Goal: Task Accomplishment & Management: Use online tool/utility

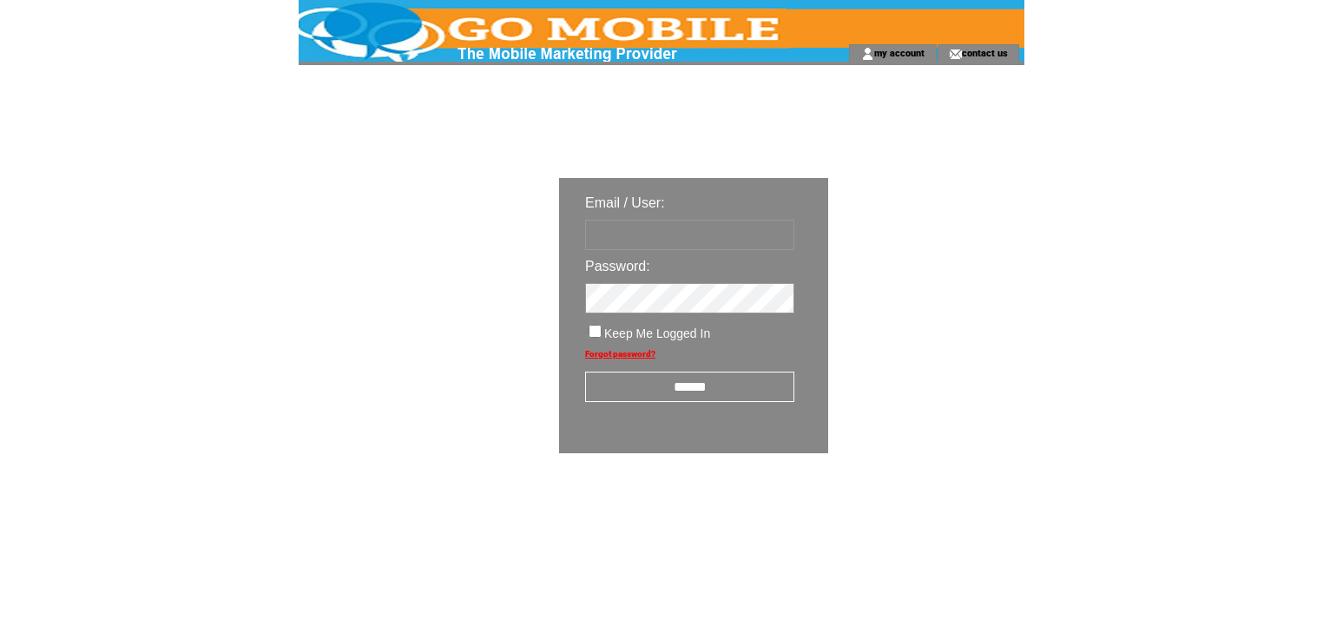
type input "********"
click at [717, 391] on input "******" at bounding box center [689, 386] width 209 height 30
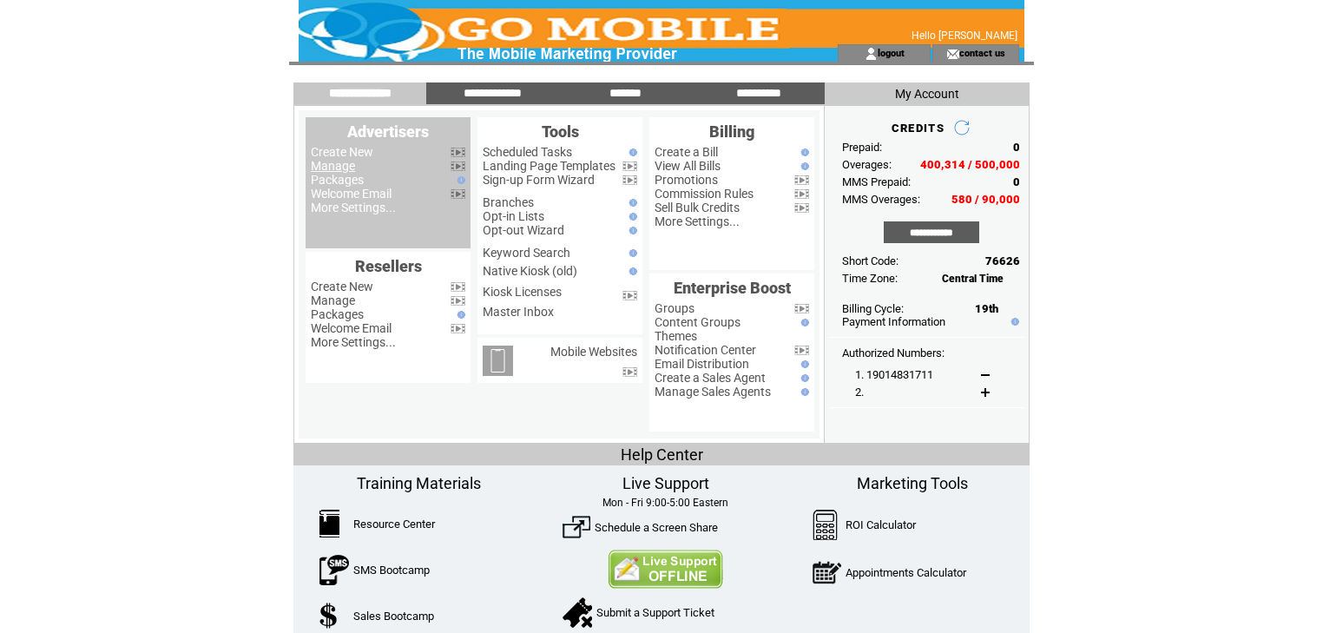
click at [338, 166] on link "Manage" at bounding box center [333, 166] width 44 height 14
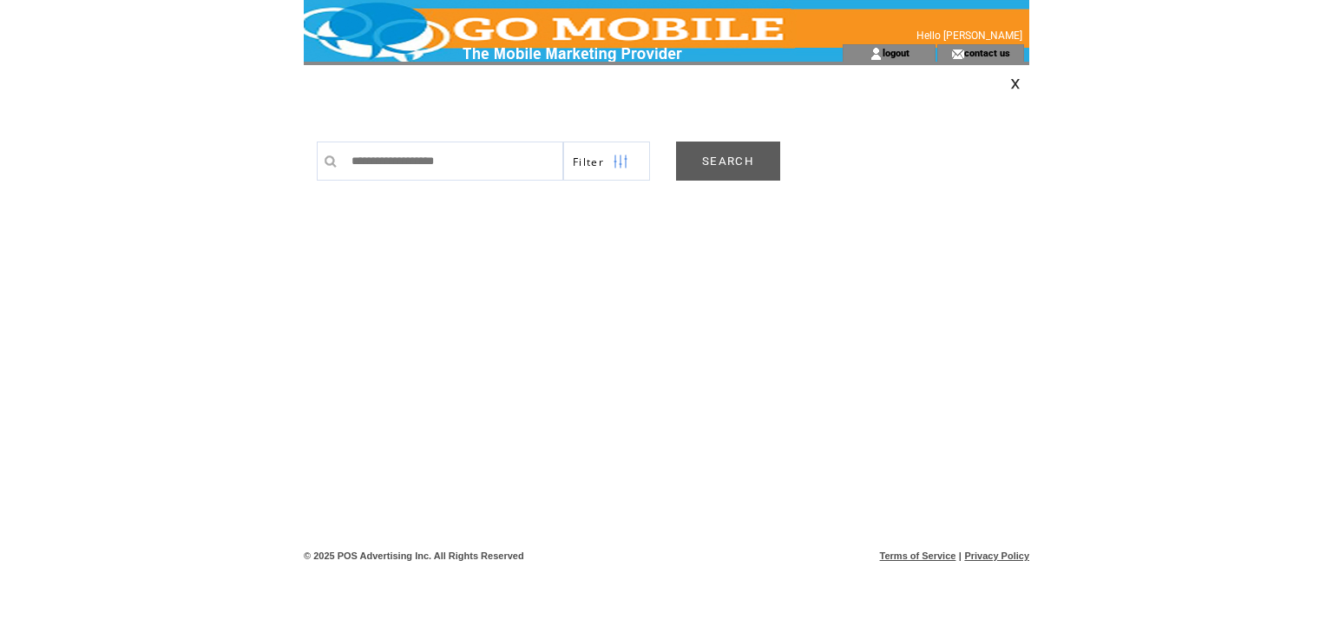
click at [739, 156] on link "SEARCH" at bounding box center [728, 160] width 104 height 39
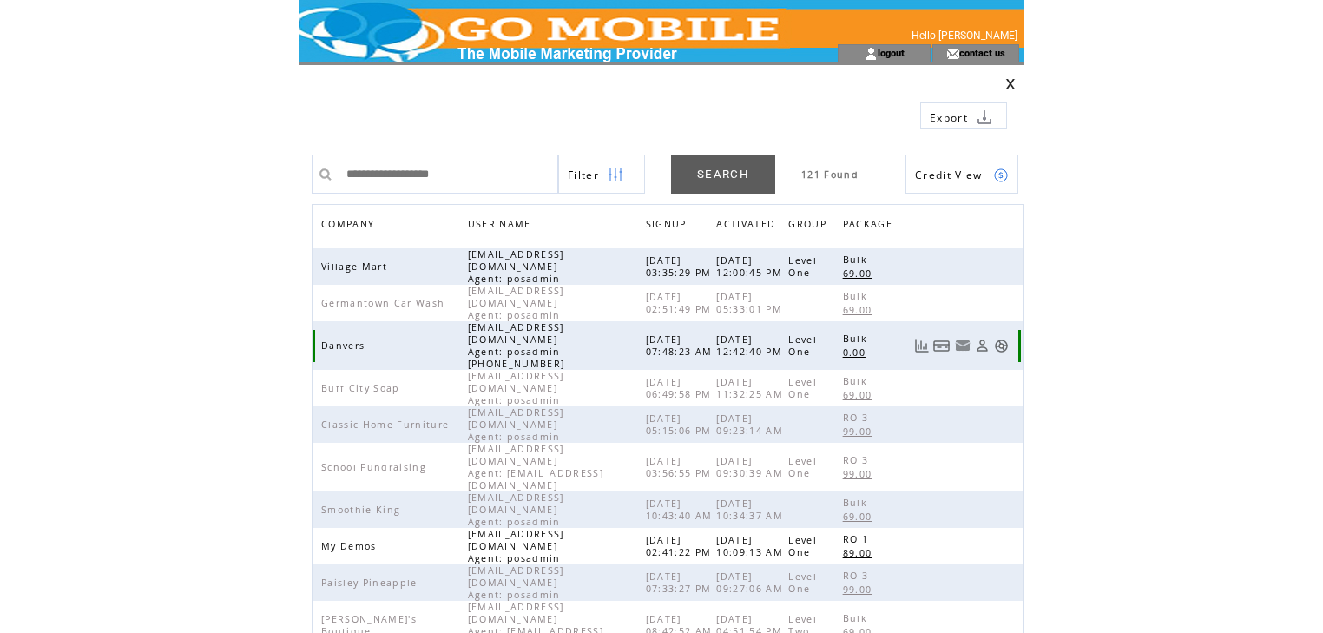
click at [1001, 338] on link at bounding box center [1001, 345] width 15 height 15
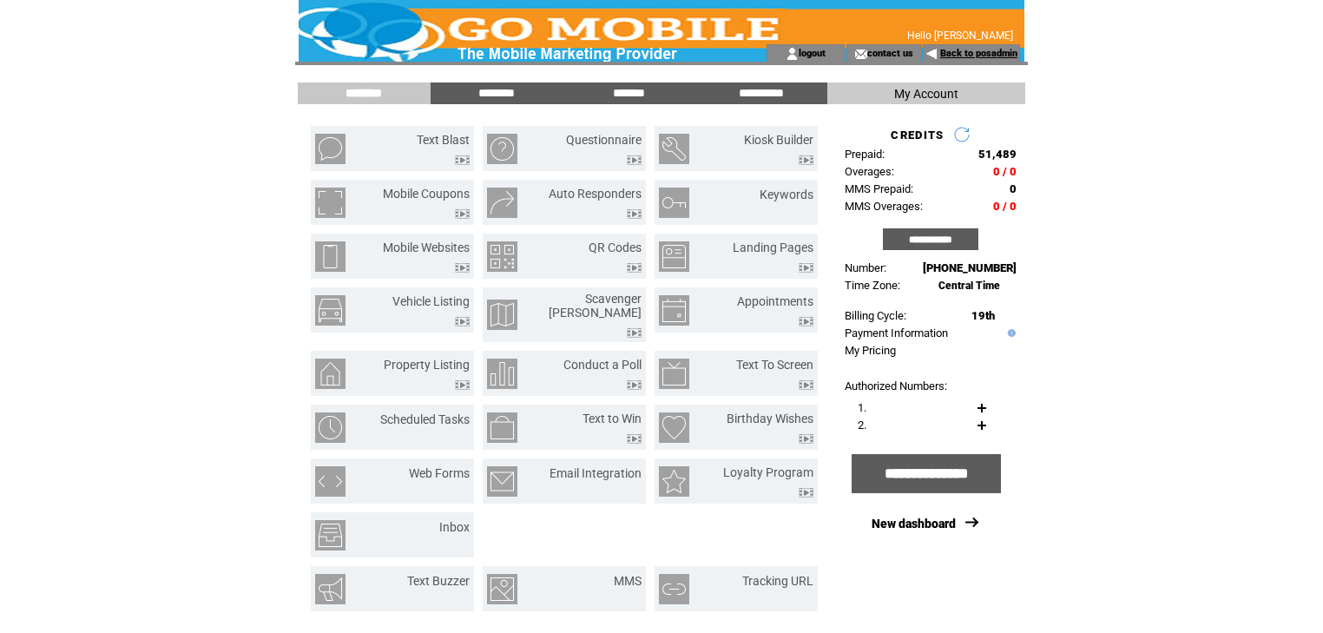
click at [955, 56] on link "Back to posadmin" at bounding box center [978, 53] width 77 height 11
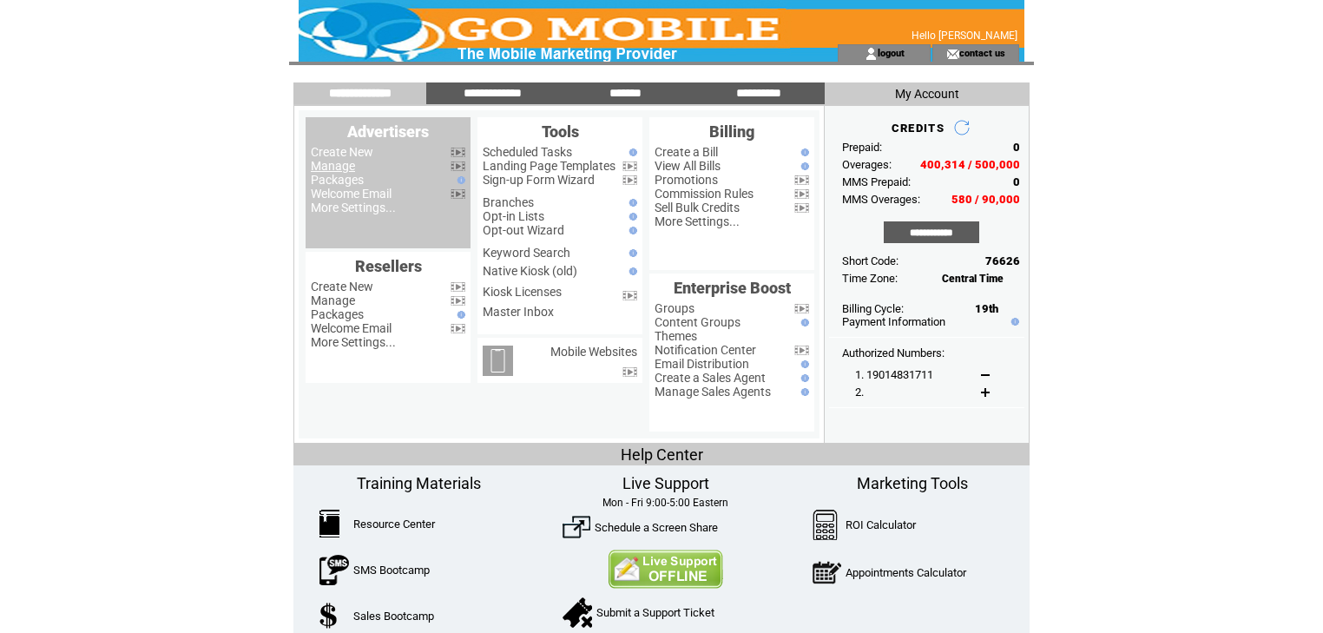
click at [340, 167] on link "Manage" at bounding box center [333, 166] width 44 height 14
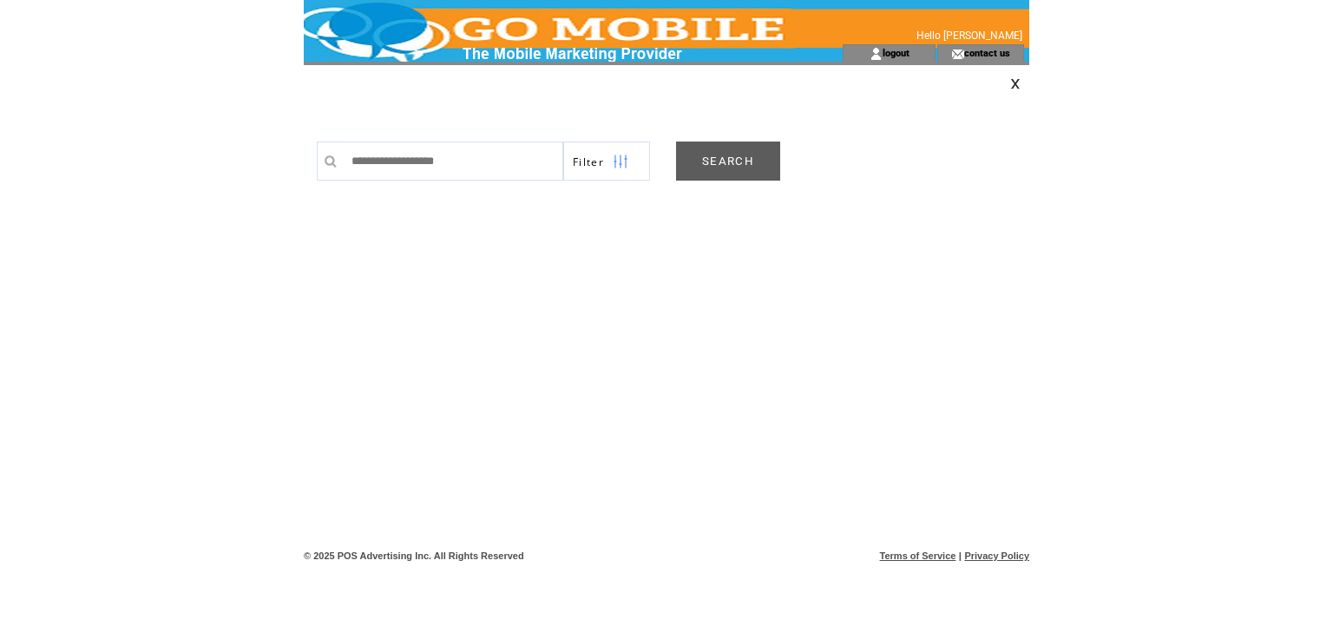
click at [735, 159] on link "SEARCH" at bounding box center [728, 160] width 104 height 39
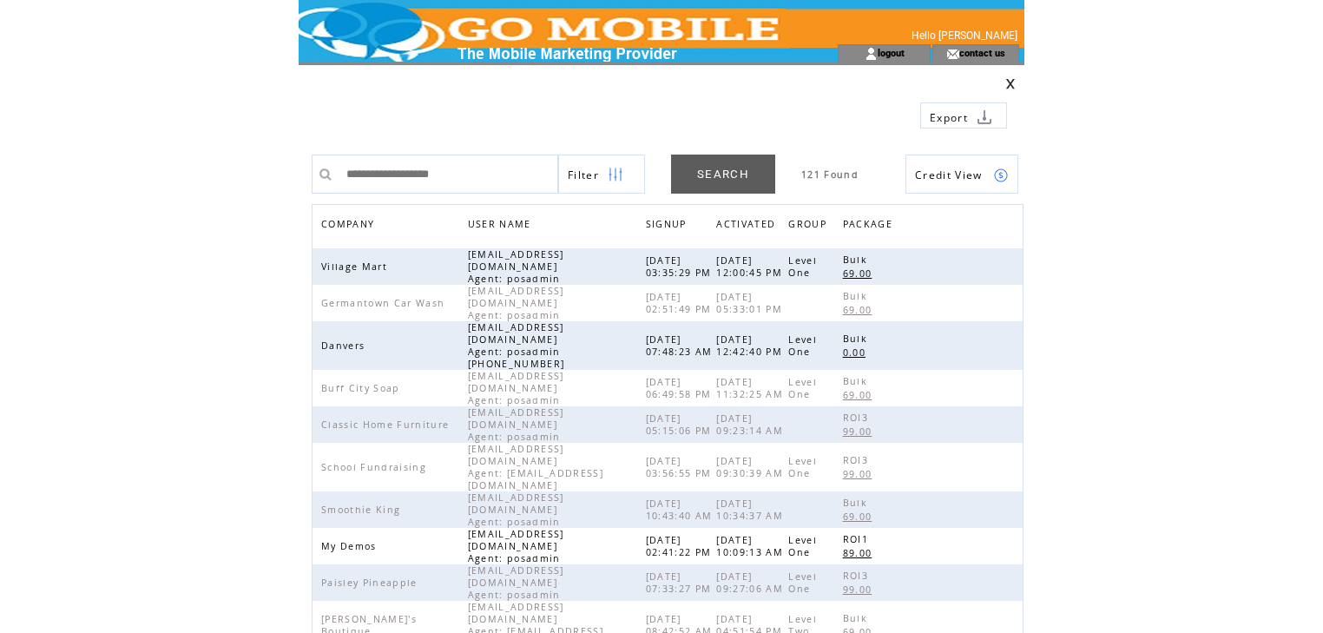
click at [351, 219] on span "COMPANY" at bounding box center [349, 225] width 57 height 25
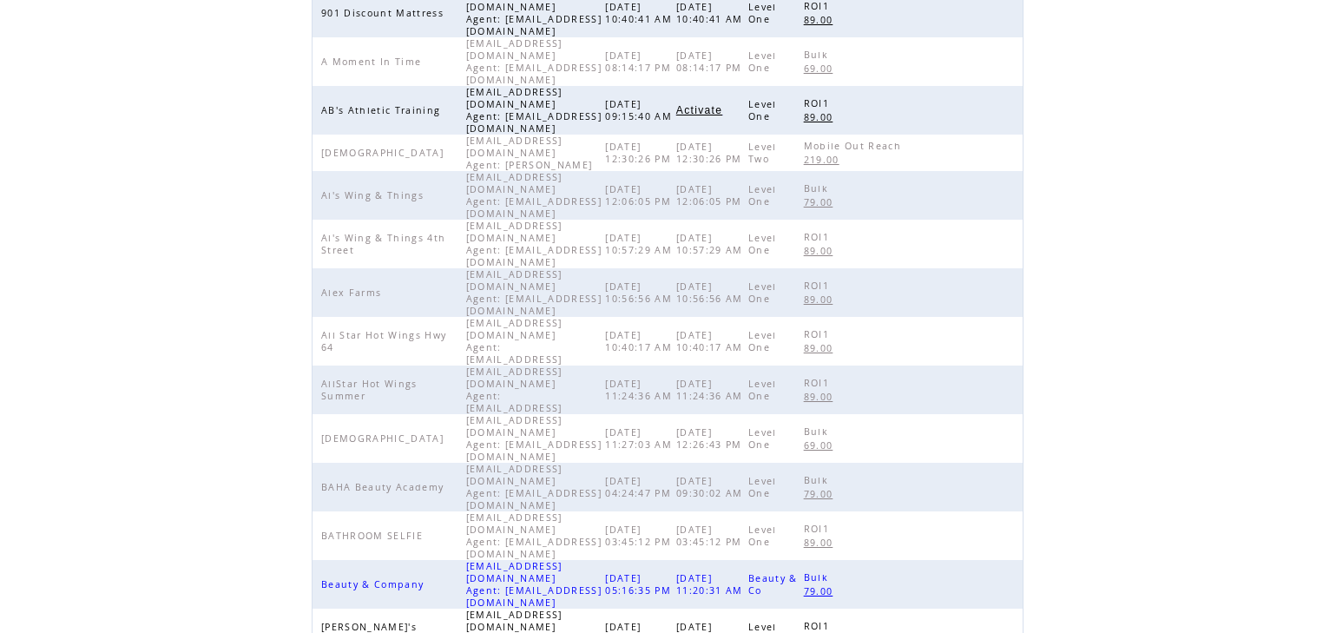
scroll to position [401, 0]
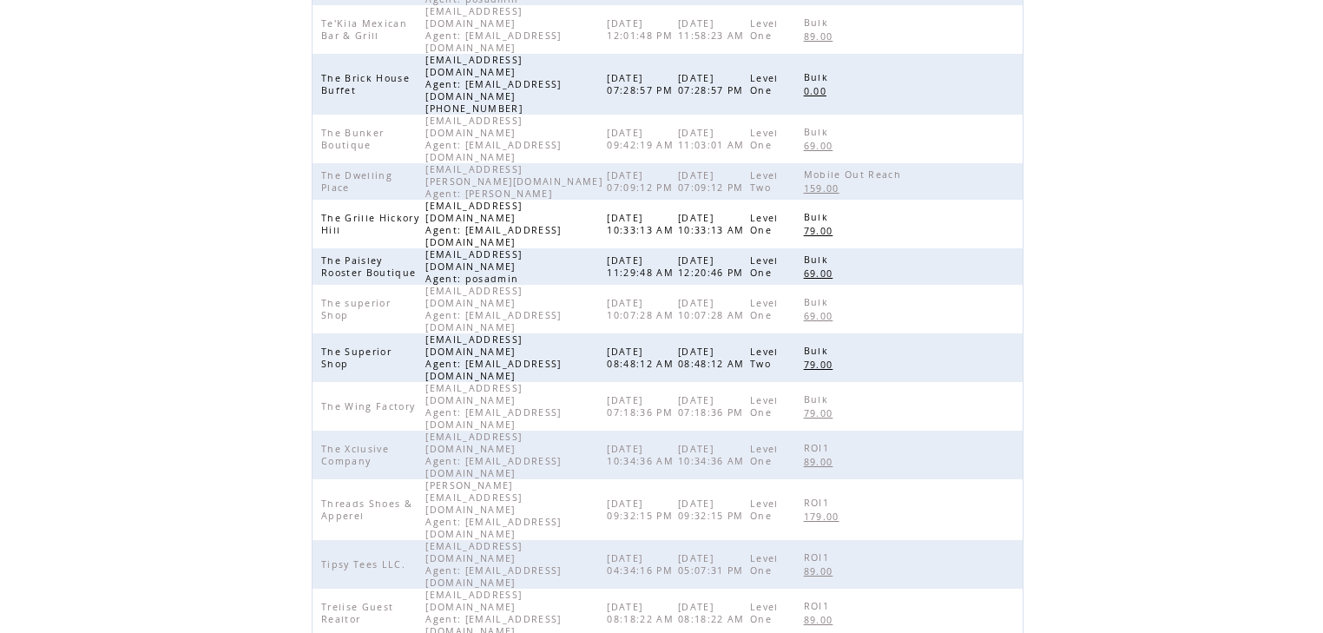
scroll to position [262, 0]
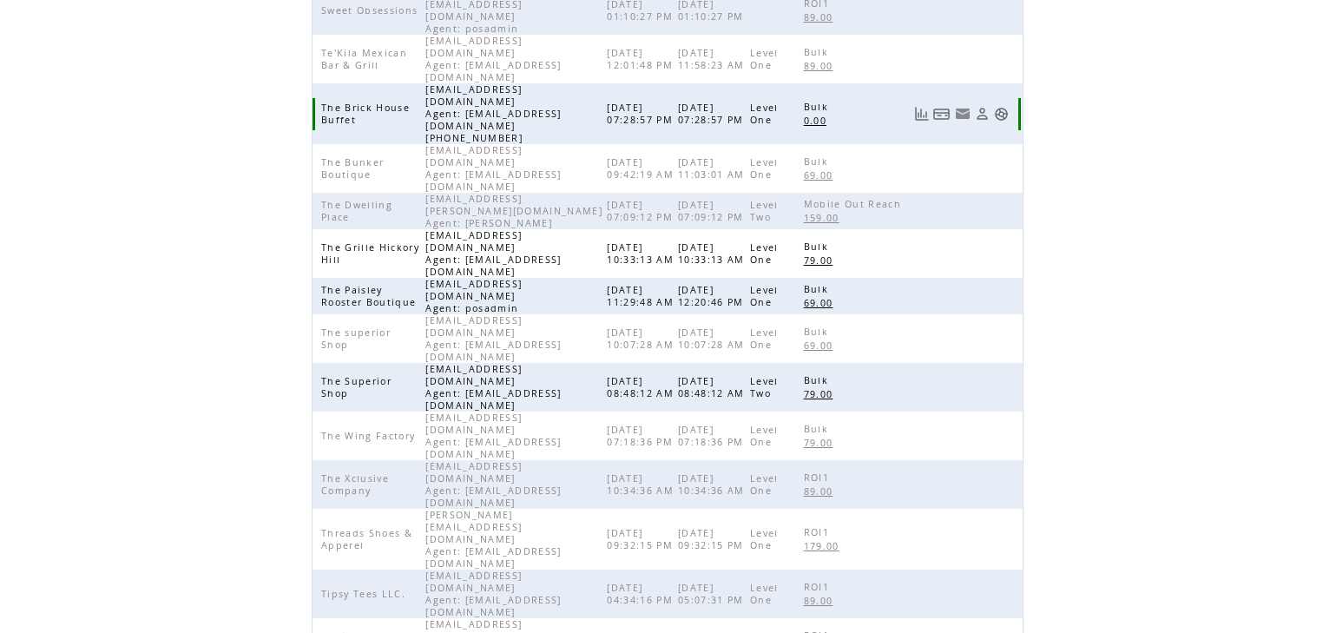
click at [1001, 107] on link at bounding box center [1001, 114] width 15 height 15
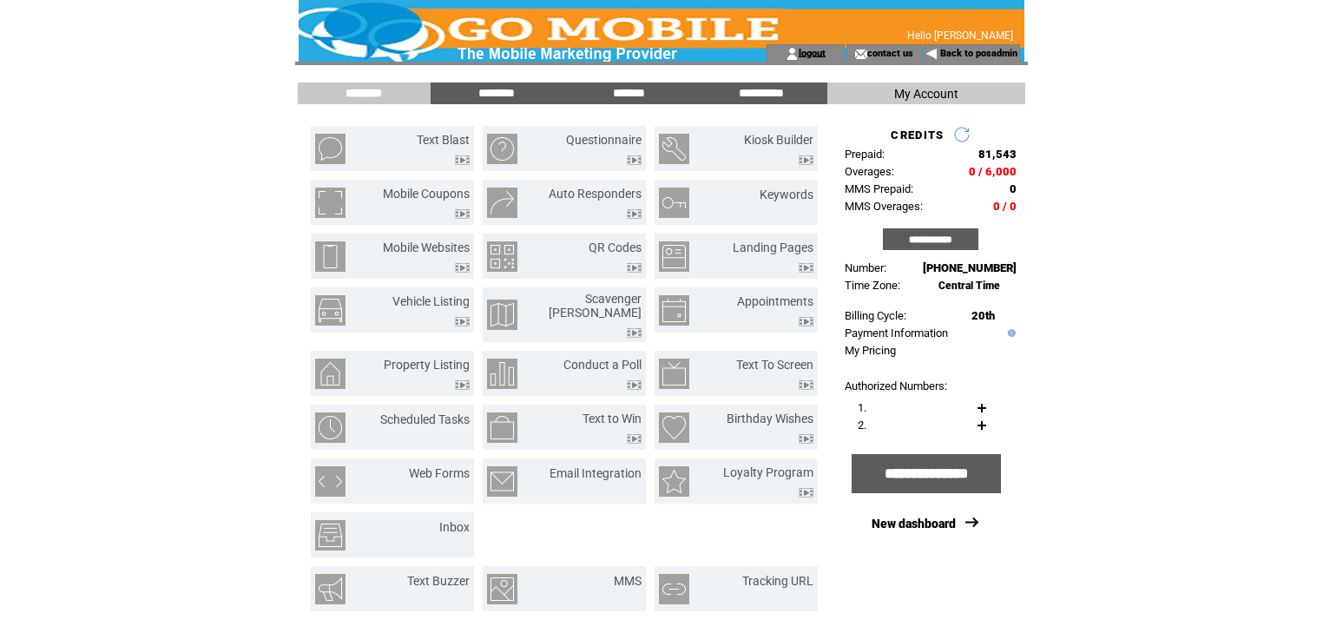
click at [816, 51] on link "logout" at bounding box center [811, 52] width 27 height 11
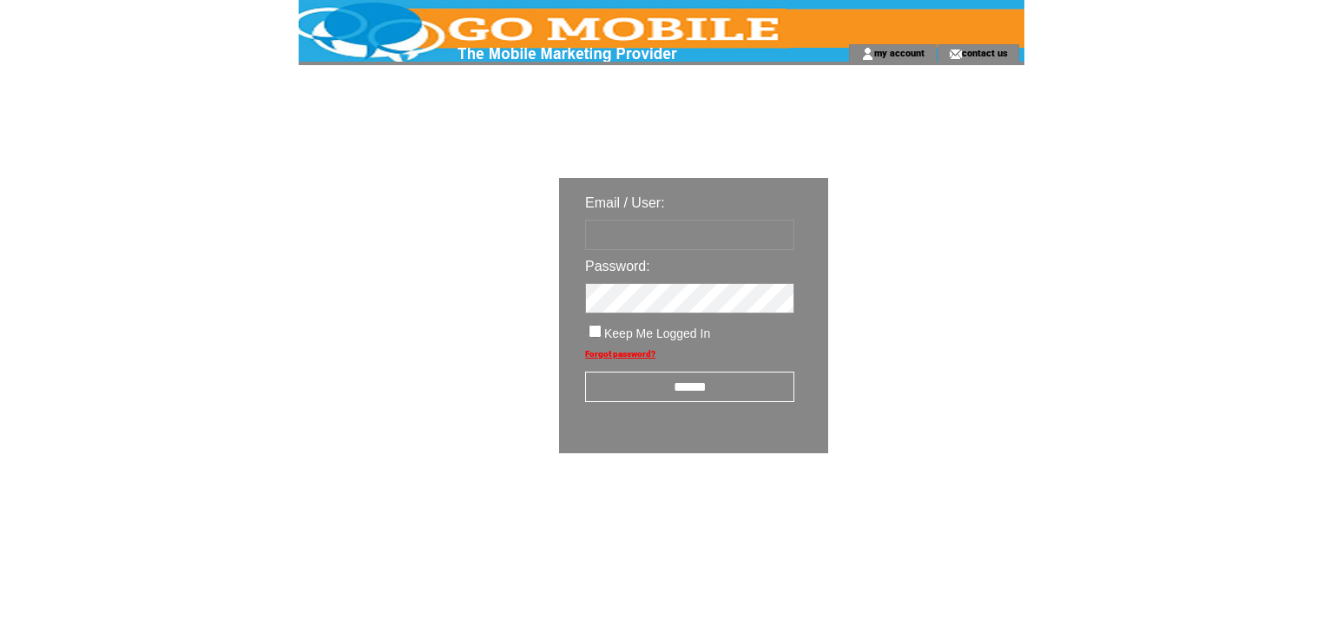
type input "********"
click at [706, 384] on input "******" at bounding box center [689, 386] width 209 height 30
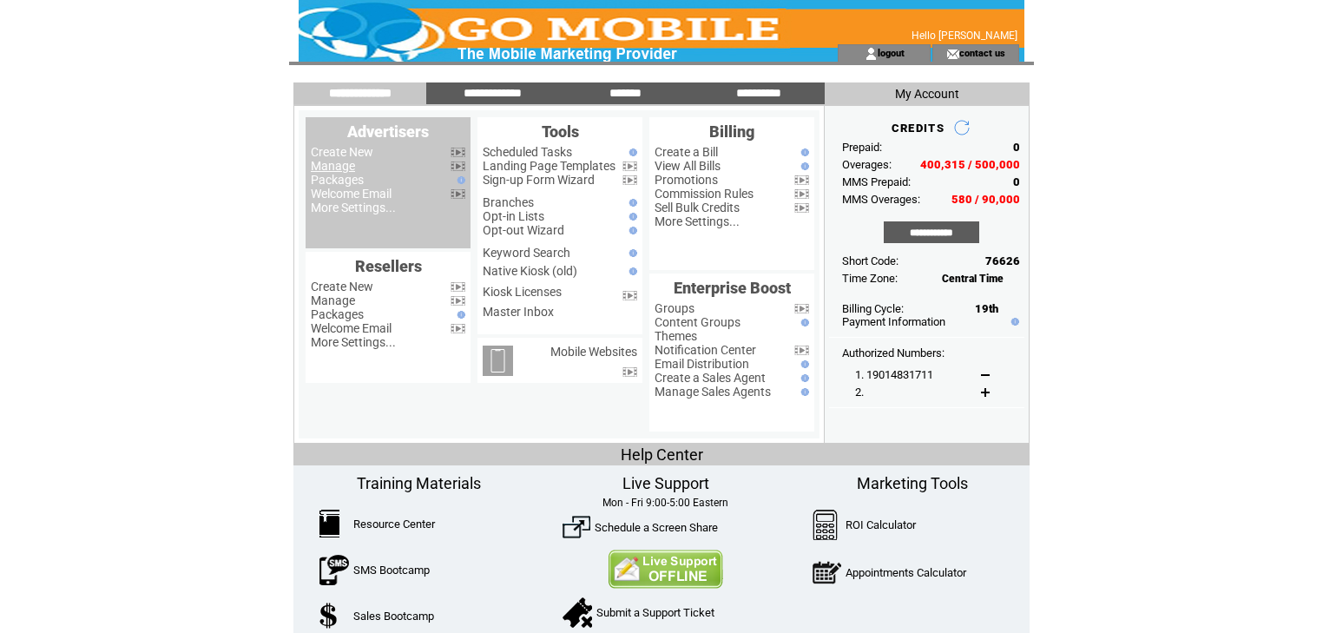
click at [355, 172] on link "Manage" at bounding box center [333, 166] width 44 height 14
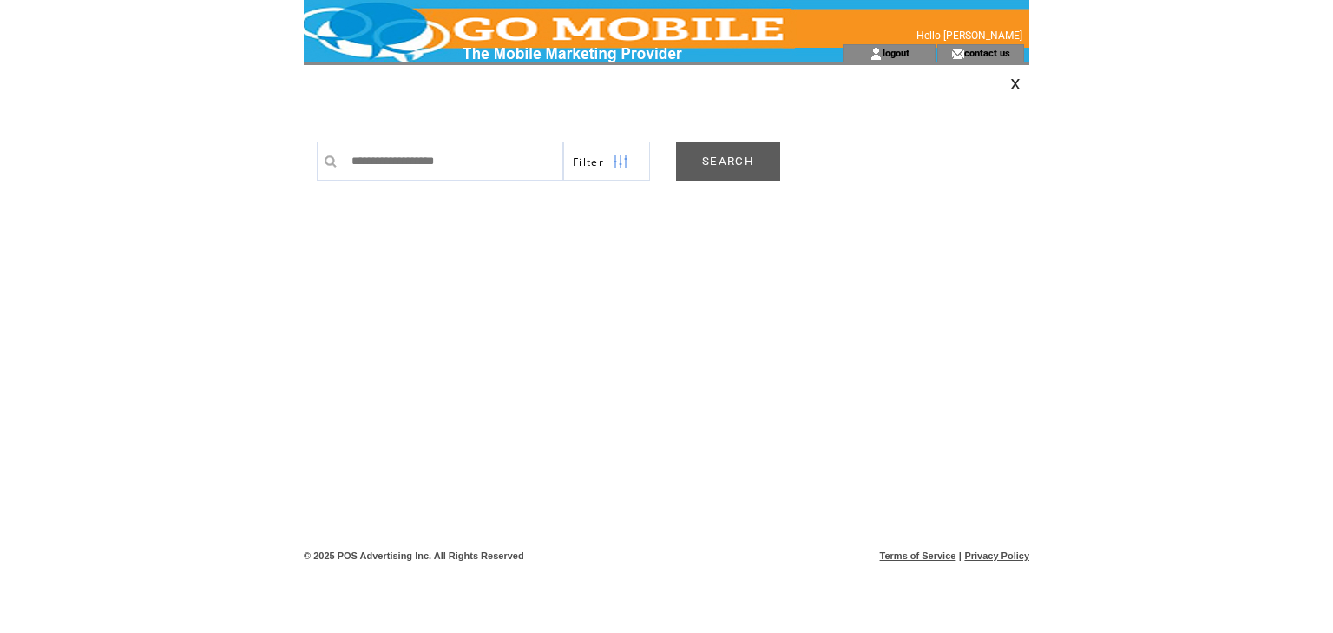
click at [699, 154] on link "SEARCH" at bounding box center [728, 160] width 104 height 39
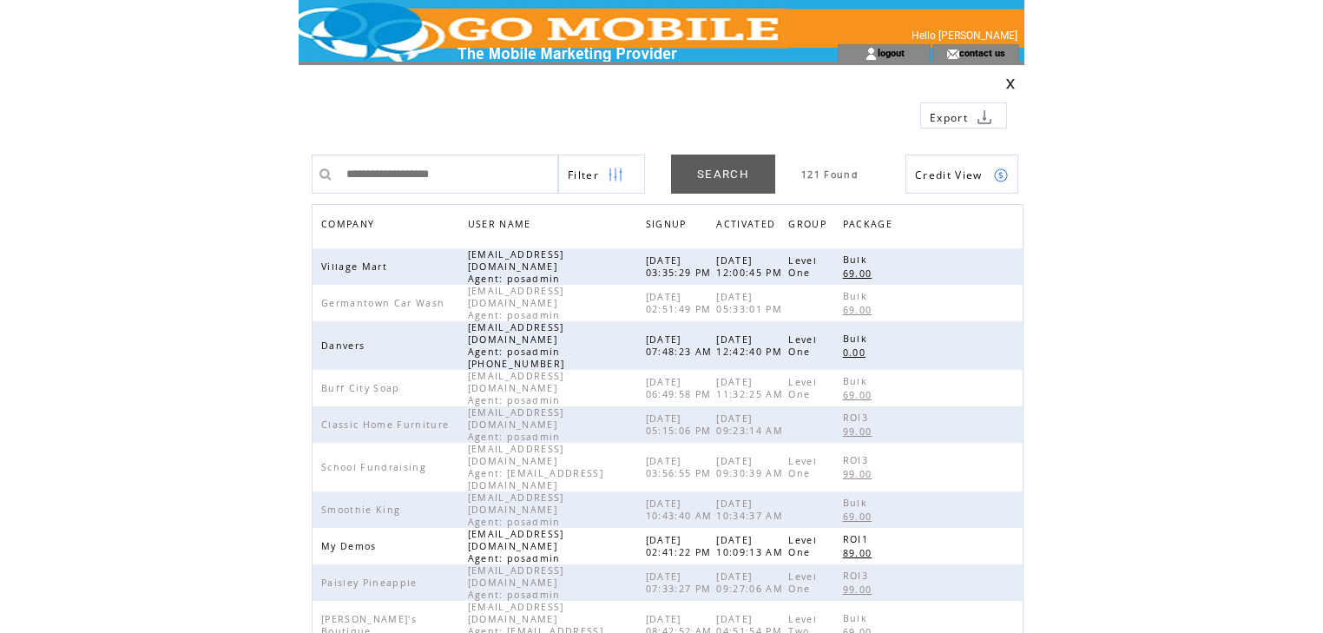
click at [337, 224] on span "COMPANY" at bounding box center [349, 225] width 57 height 25
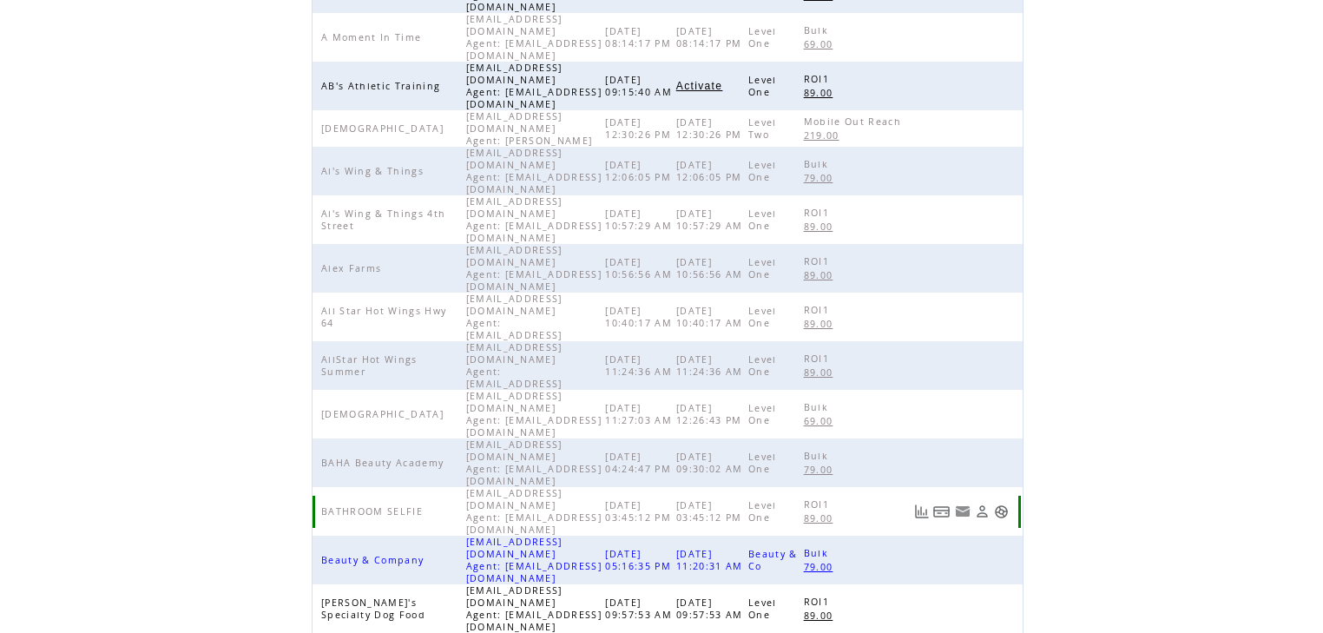
scroll to position [401, 0]
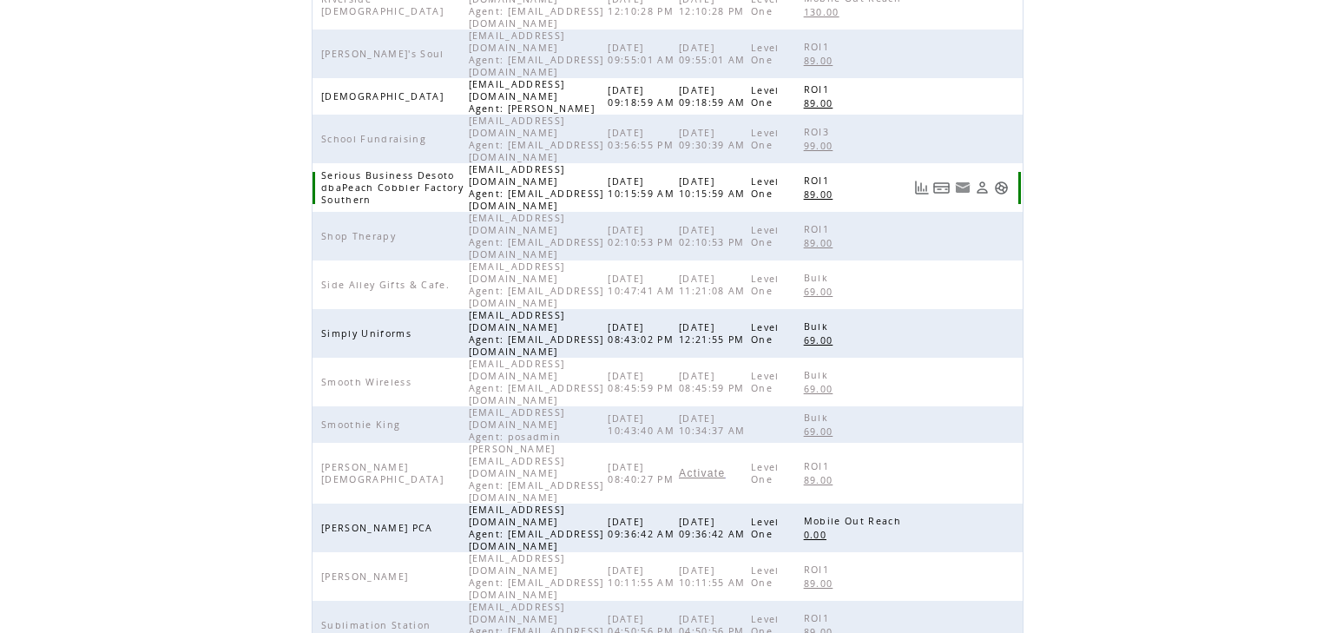
click at [1000, 180] on link at bounding box center [1001, 187] width 15 height 15
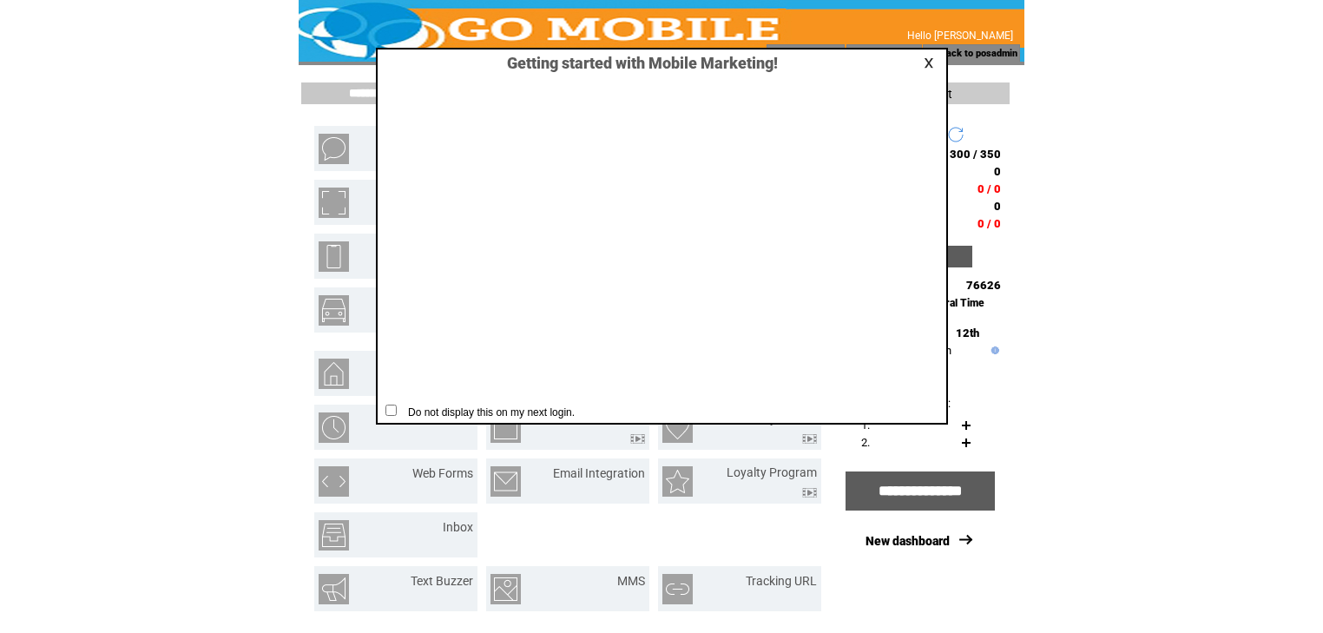
click at [926, 66] on link at bounding box center [931, 62] width 16 height 11
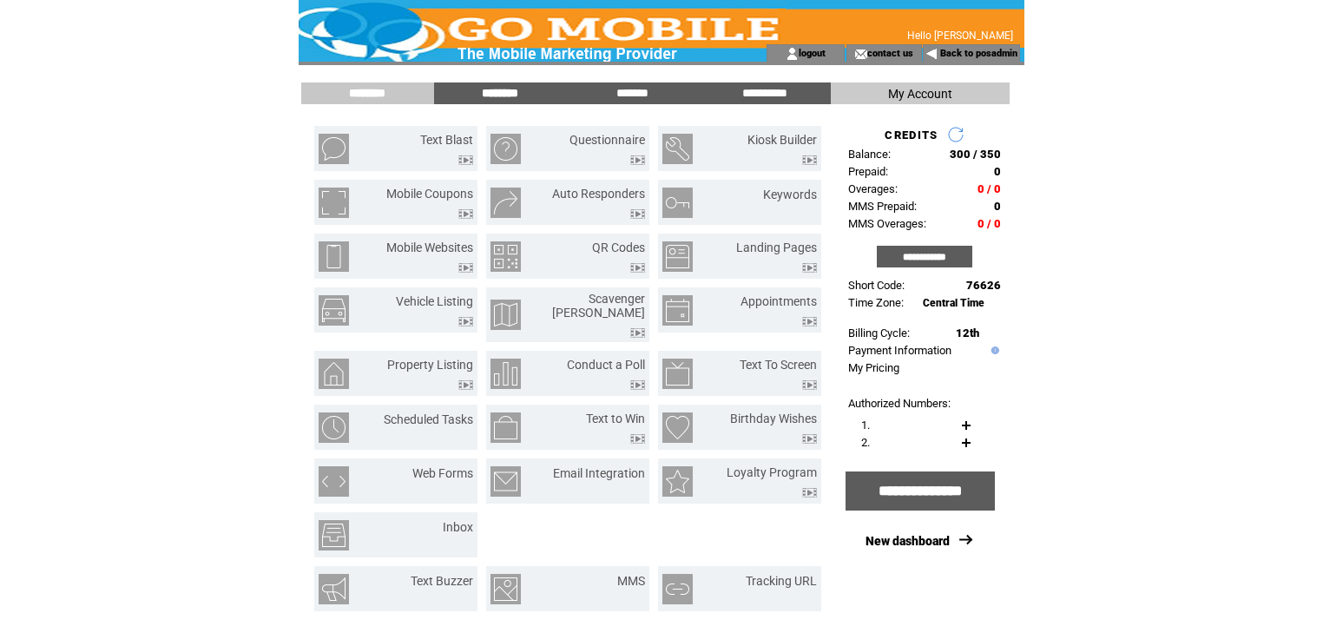
click at [499, 90] on input "********" at bounding box center [500, 93] width 130 height 15
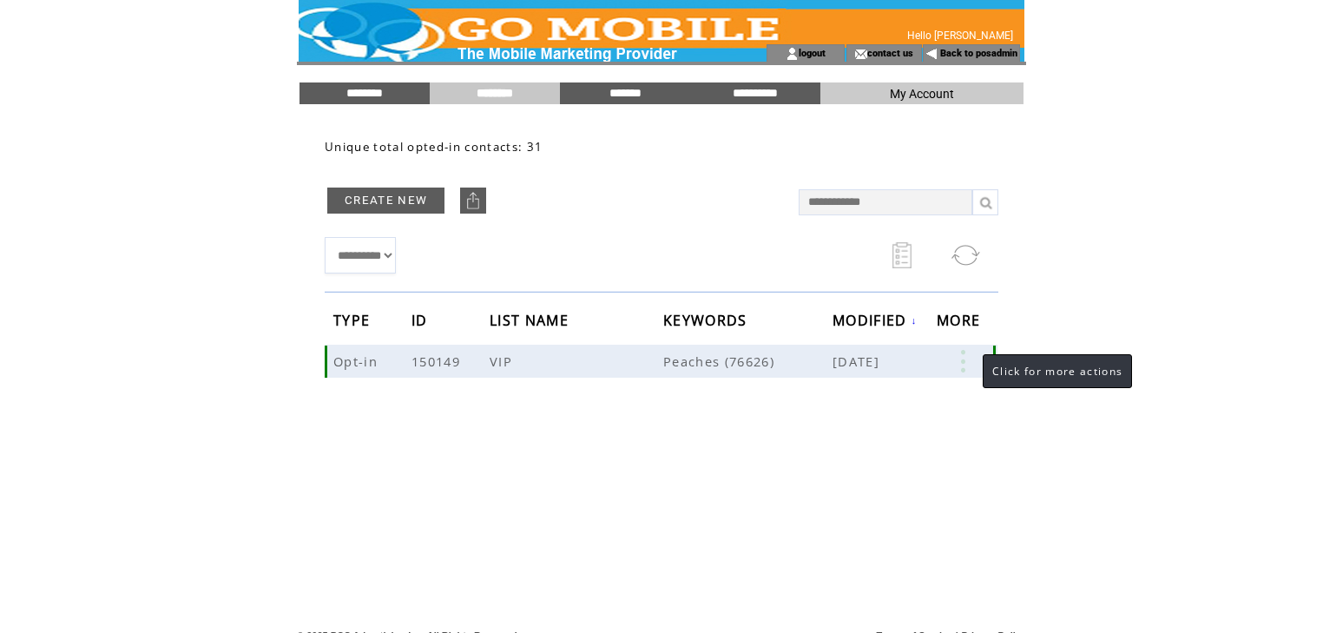
click at [965, 360] on link at bounding box center [962, 361] width 52 height 23
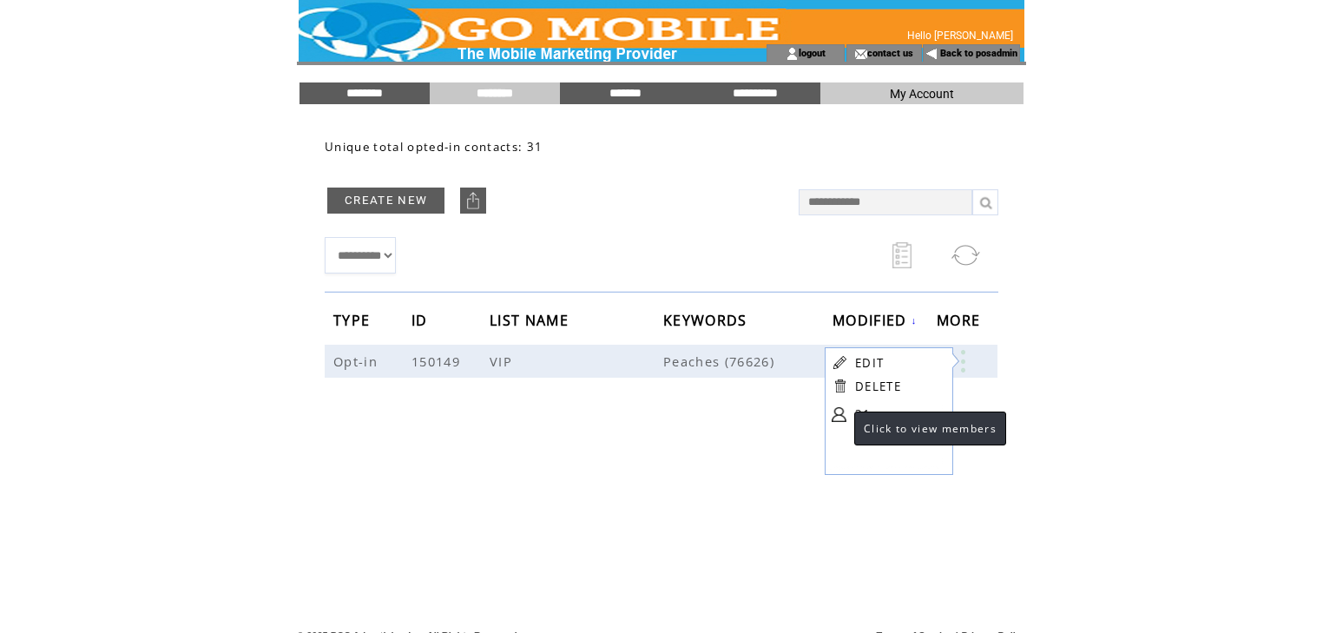
click at [837, 417] on link at bounding box center [838, 414] width 15 height 15
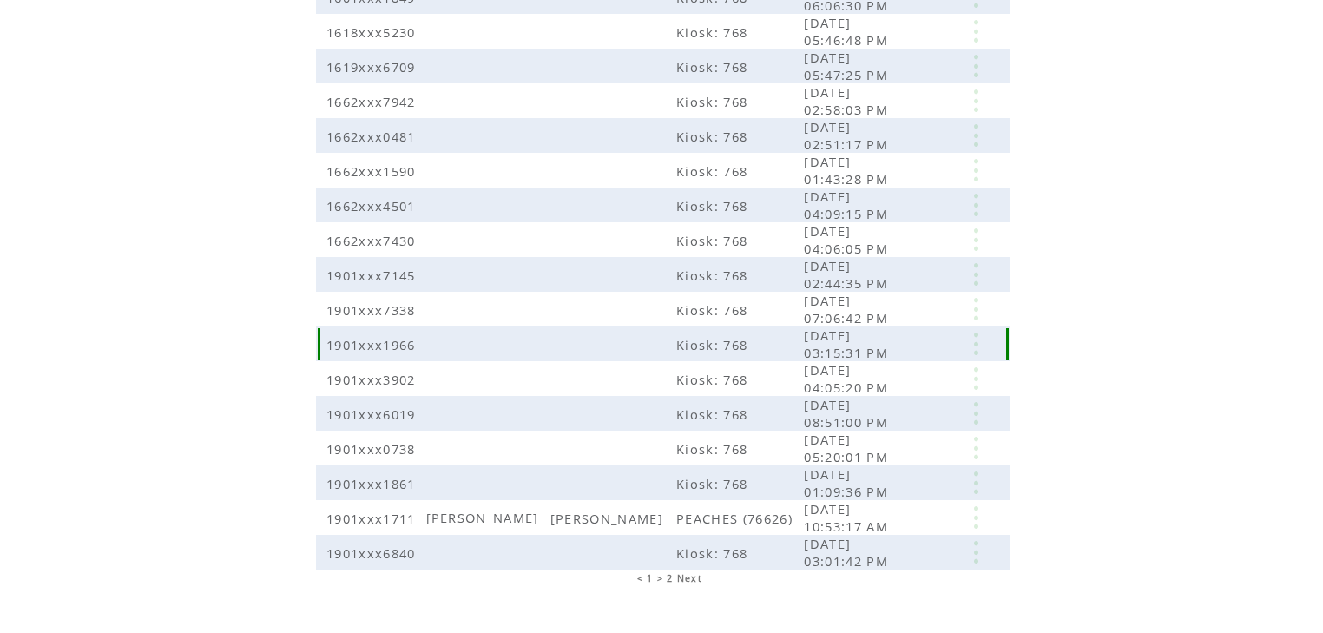
scroll to position [353, 0]
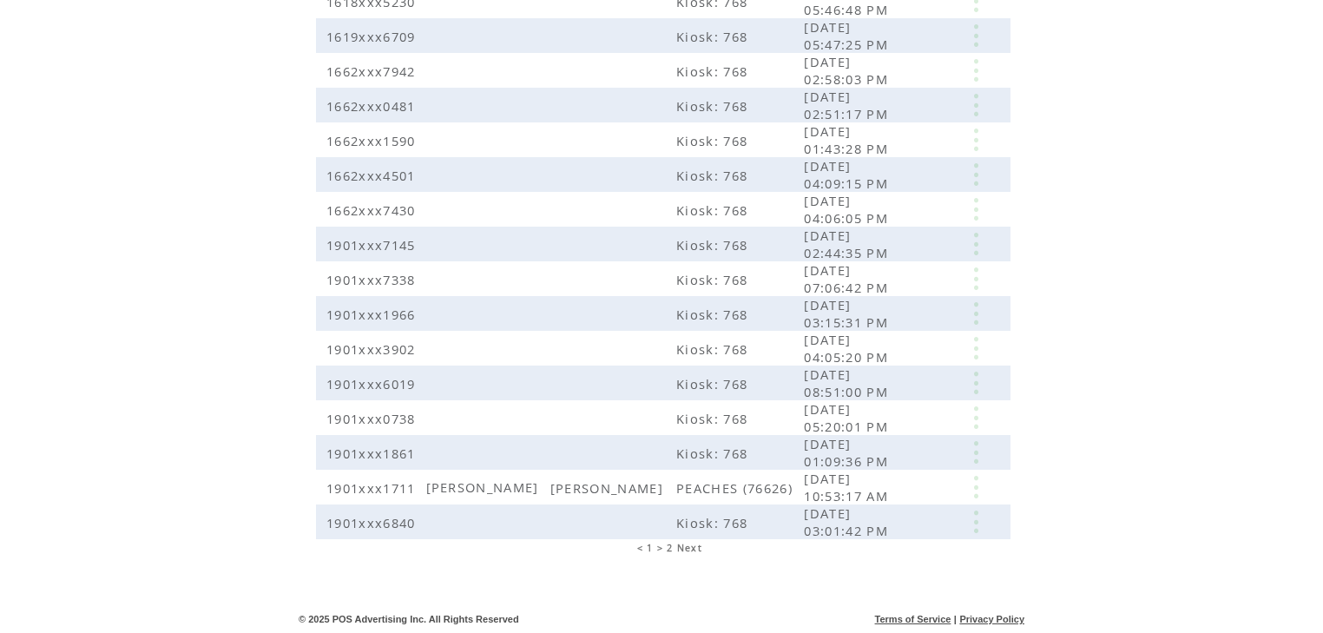
click at [672, 548] on span "2" at bounding box center [669, 547] width 6 height 12
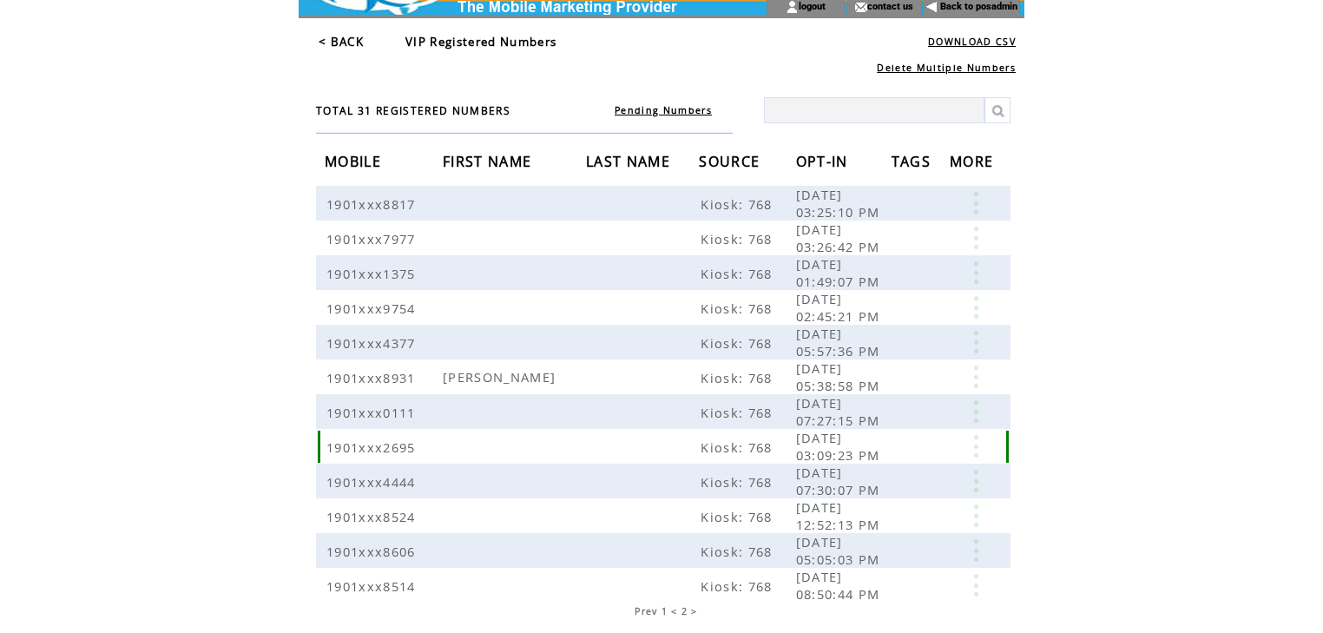
scroll to position [110, 0]
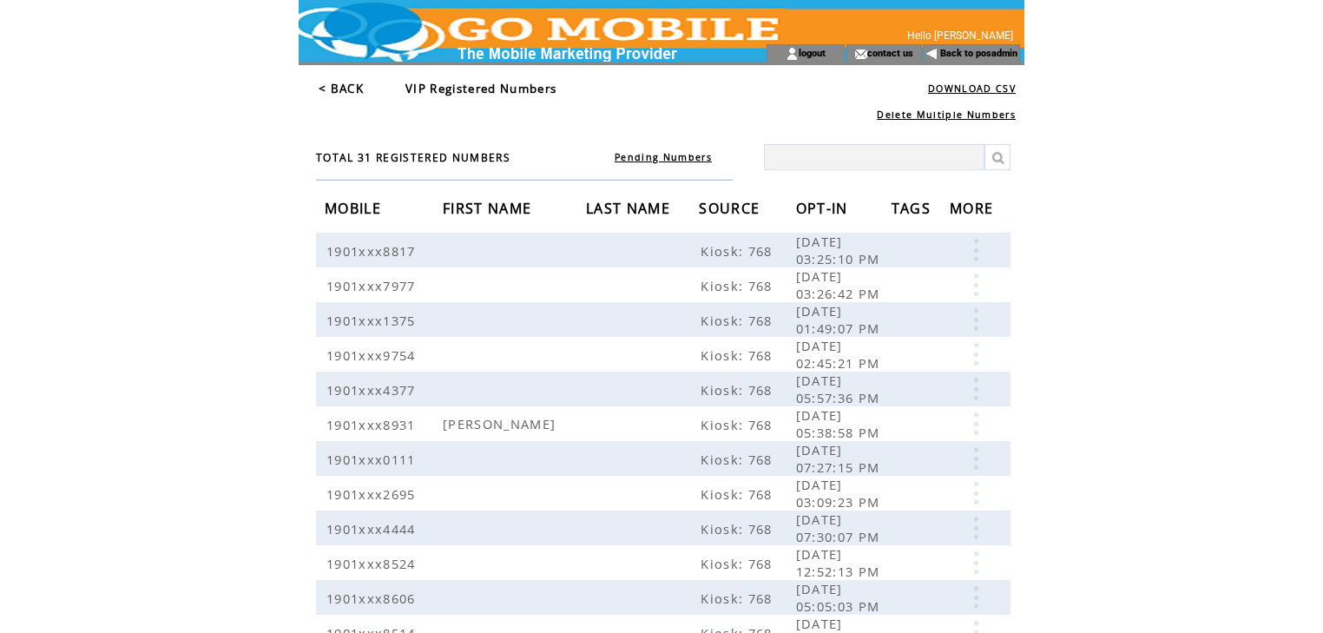
scroll to position [110, 0]
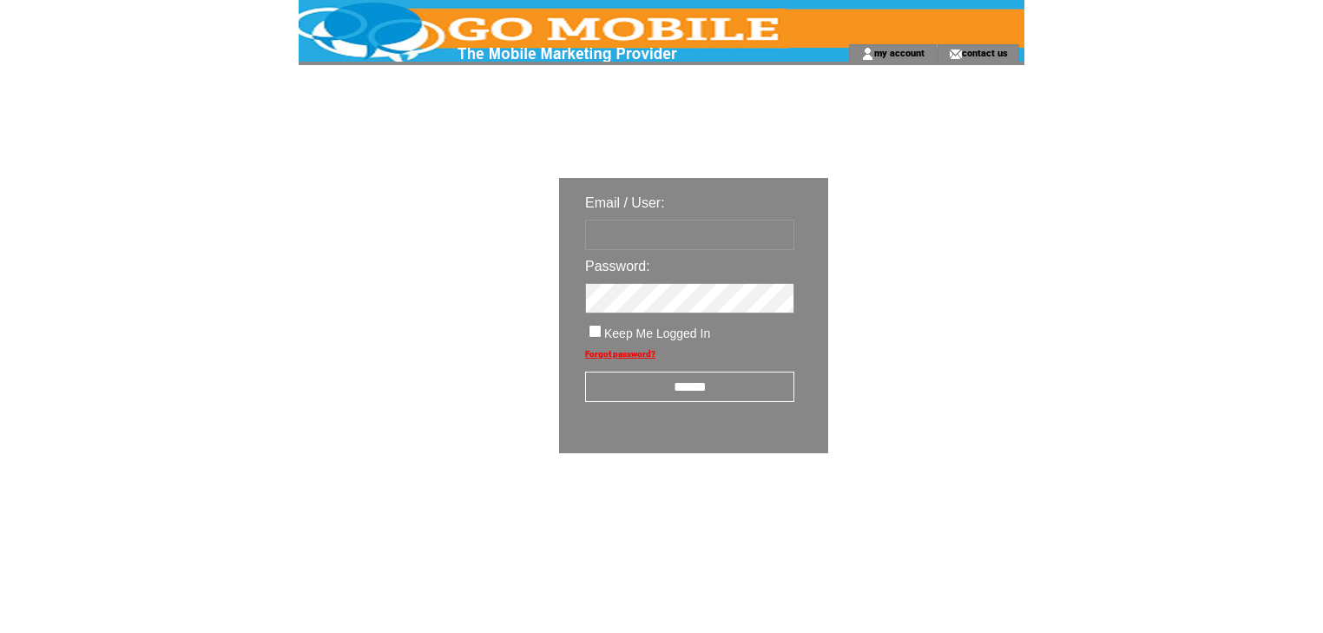
type input "********"
click at [721, 392] on input "******" at bounding box center [689, 386] width 209 height 30
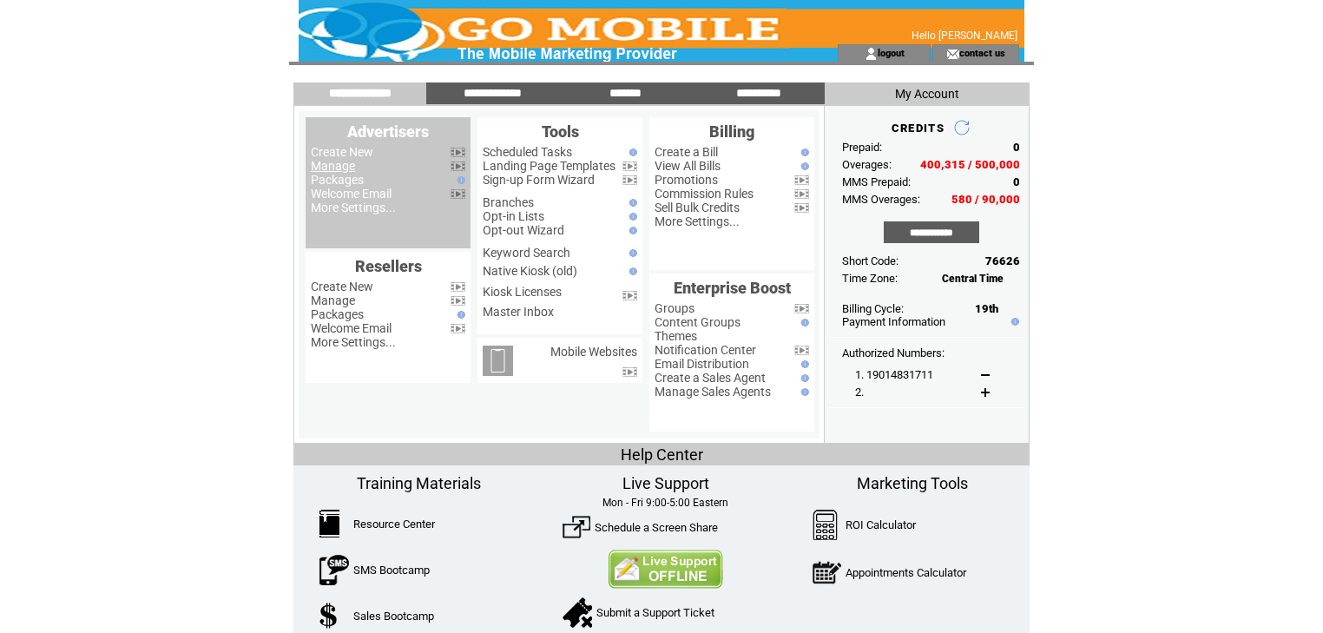
click at [339, 167] on link "Manage" at bounding box center [333, 166] width 44 height 14
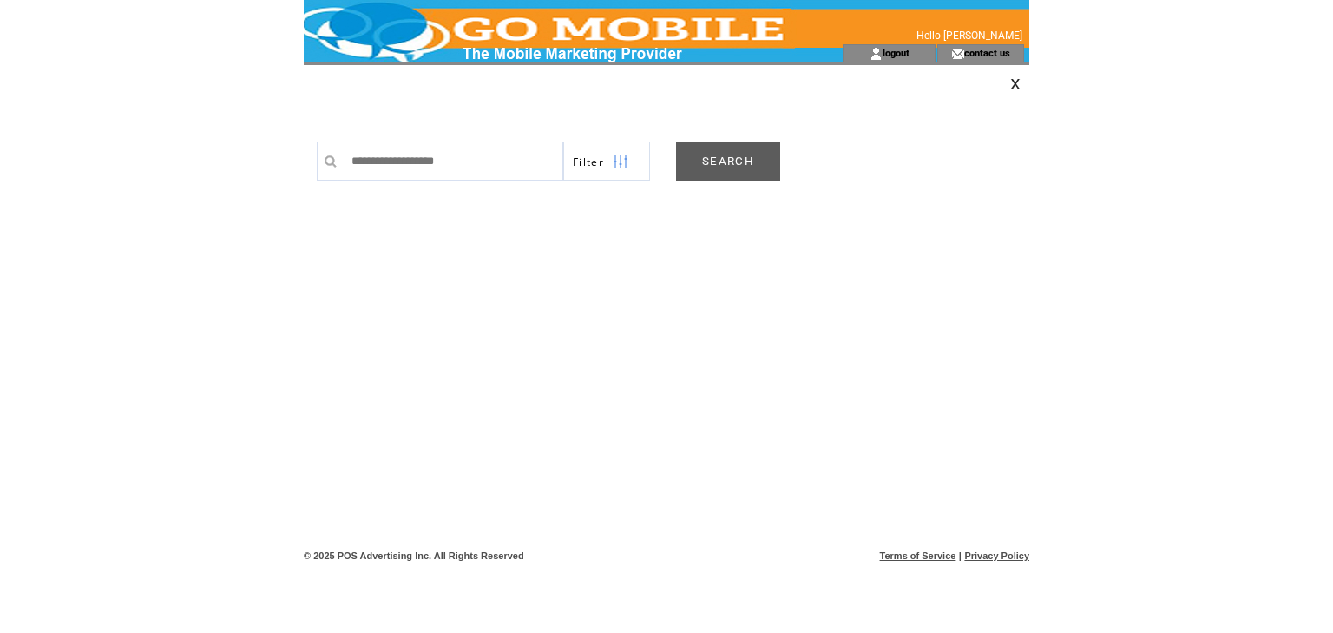
click at [738, 163] on link "SEARCH" at bounding box center [728, 160] width 104 height 39
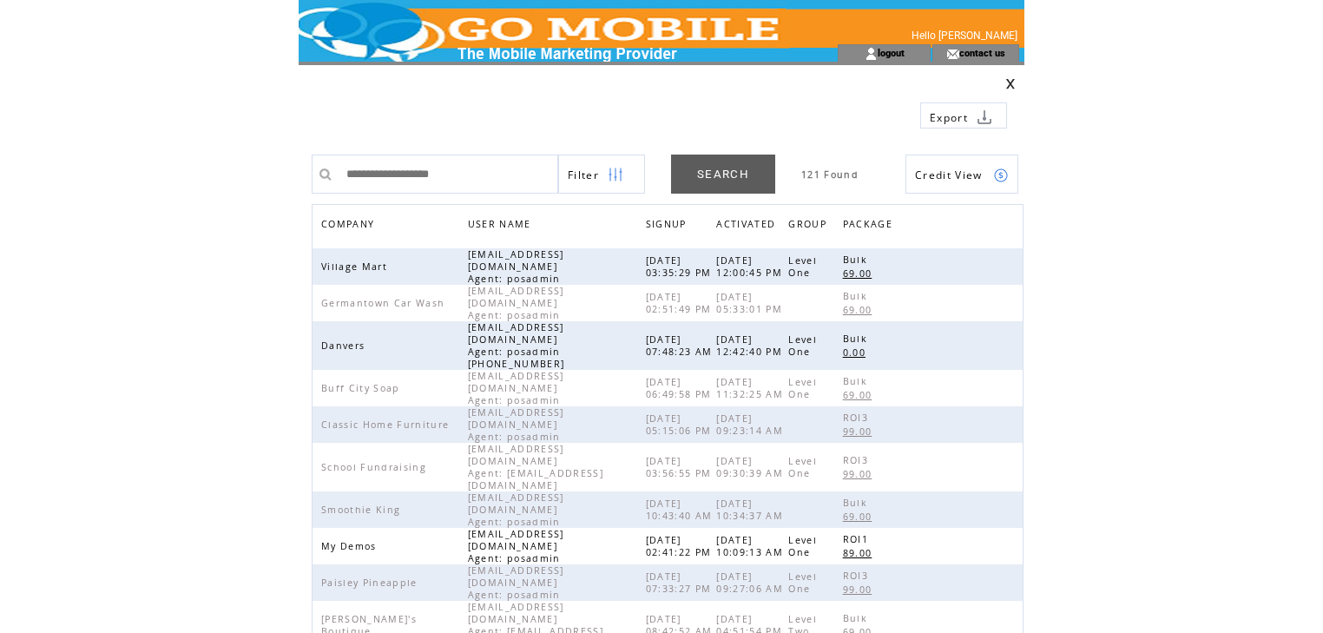
click at [348, 218] on span "COMPANY" at bounding box center [349, 225] width 57 height 25
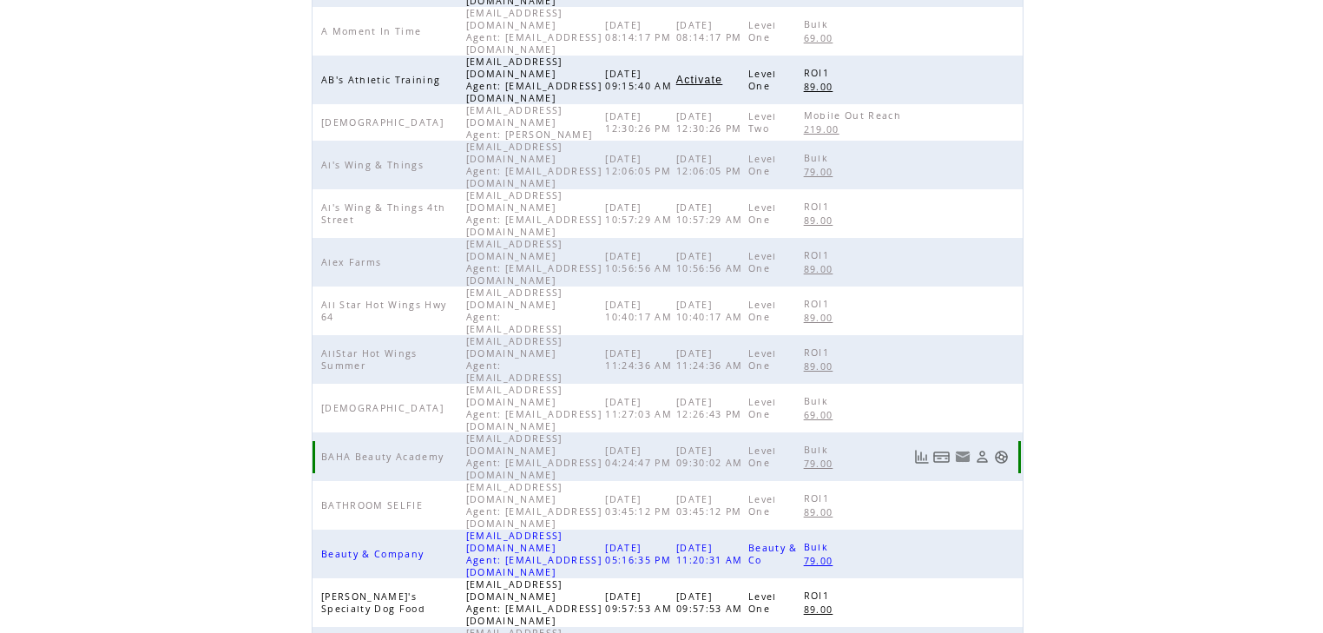
scroll to position [401, 0]
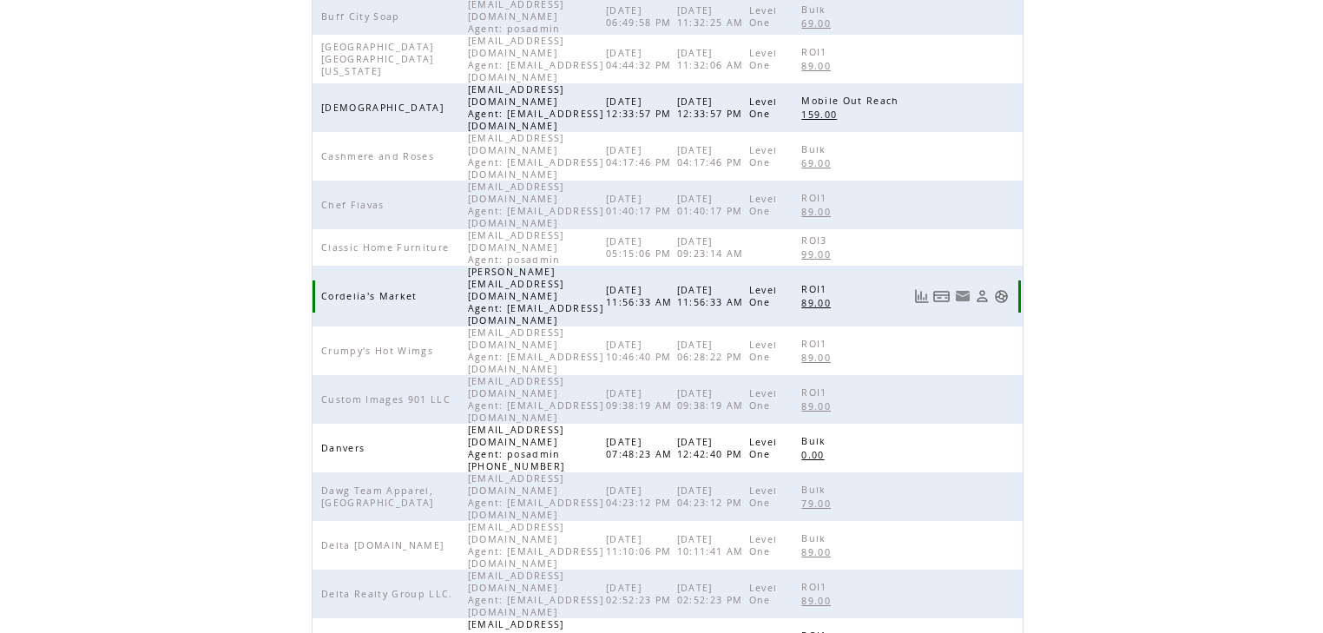
click at [1008, 289] on link at bounding box center [1001, 296] width 15 height 15
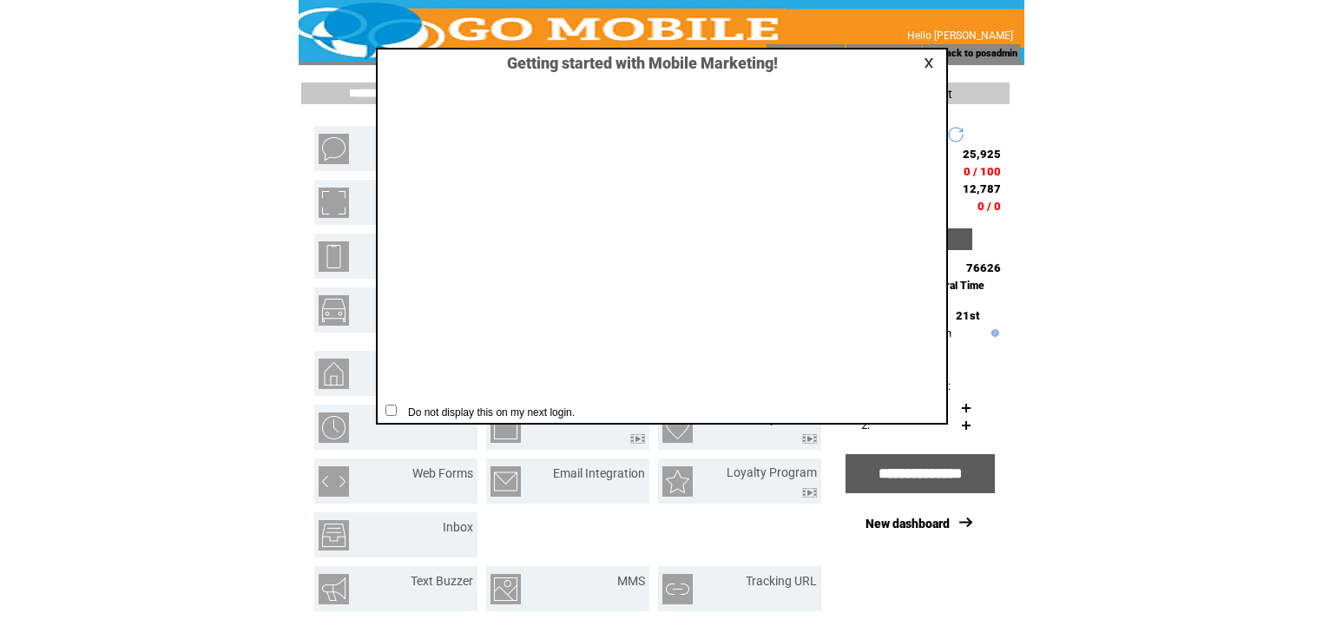
click at [935, 65] on link at bounding box center [931, 62] width 16 height 11
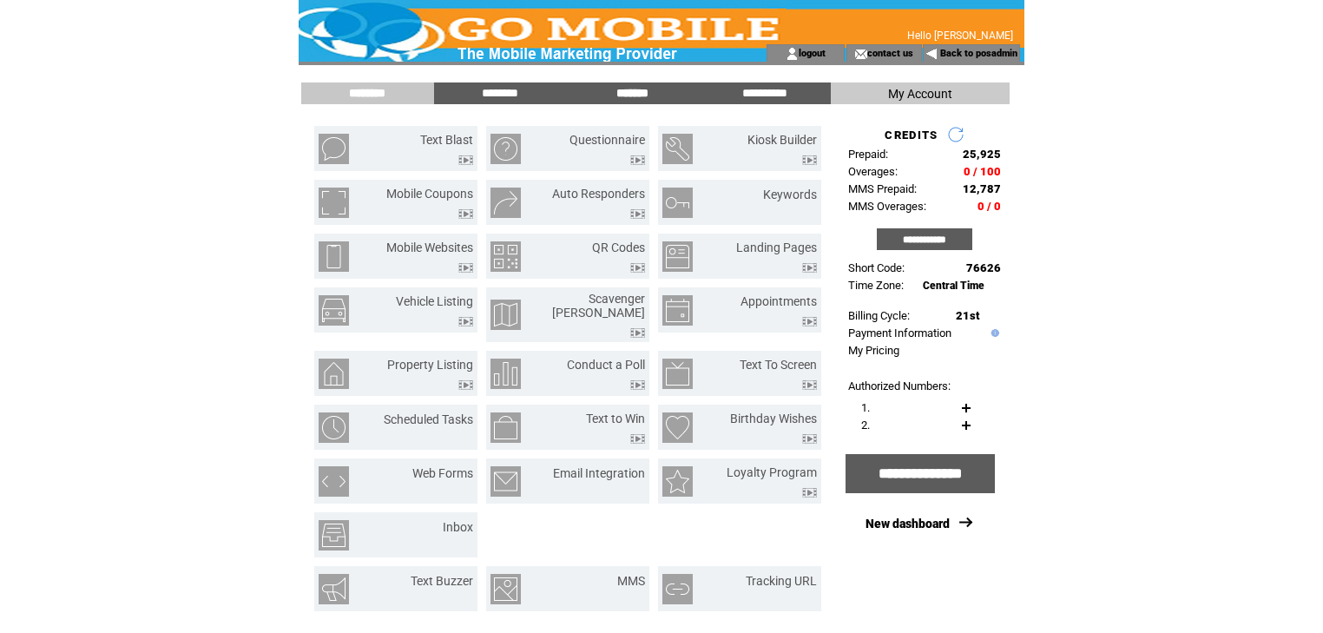
click at [631, 94] on input "*******" at bounding box center [632, 93] width 130 height 15
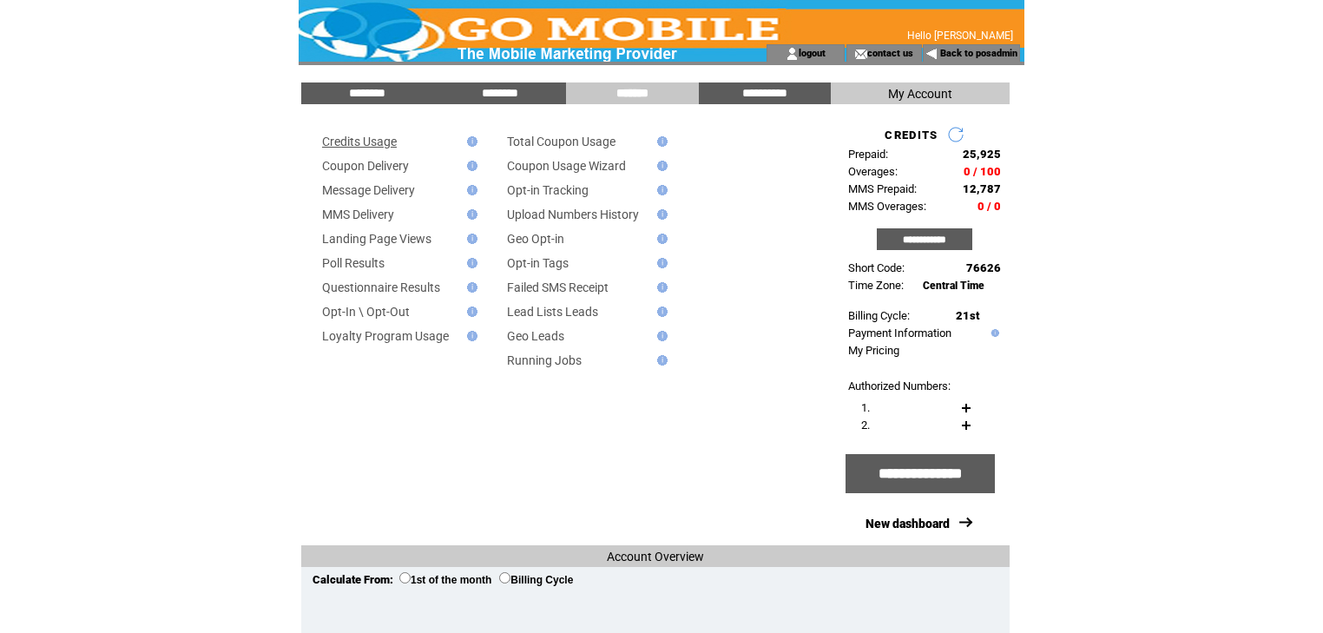
click at [382, 142] on link "Credits Usage" at bounding box center [359, 142] width 75 height 14
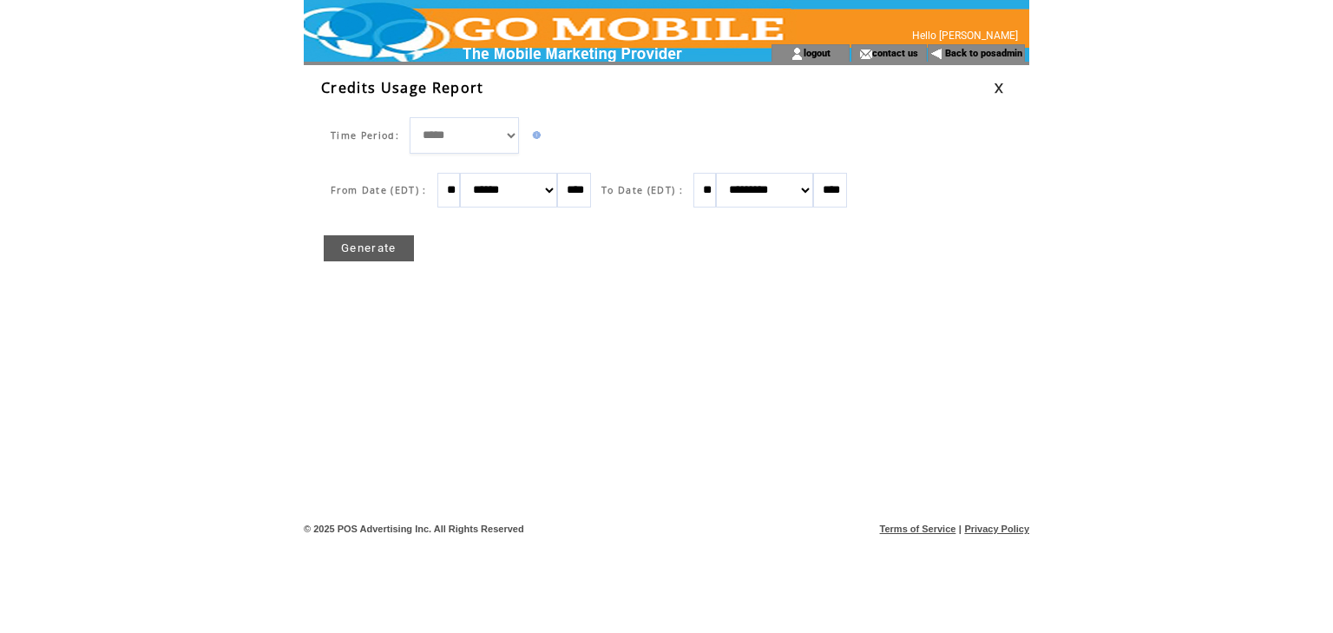
click at [362, 243] on link "Generate" at bounding box center [369, 248] width 90 height 26
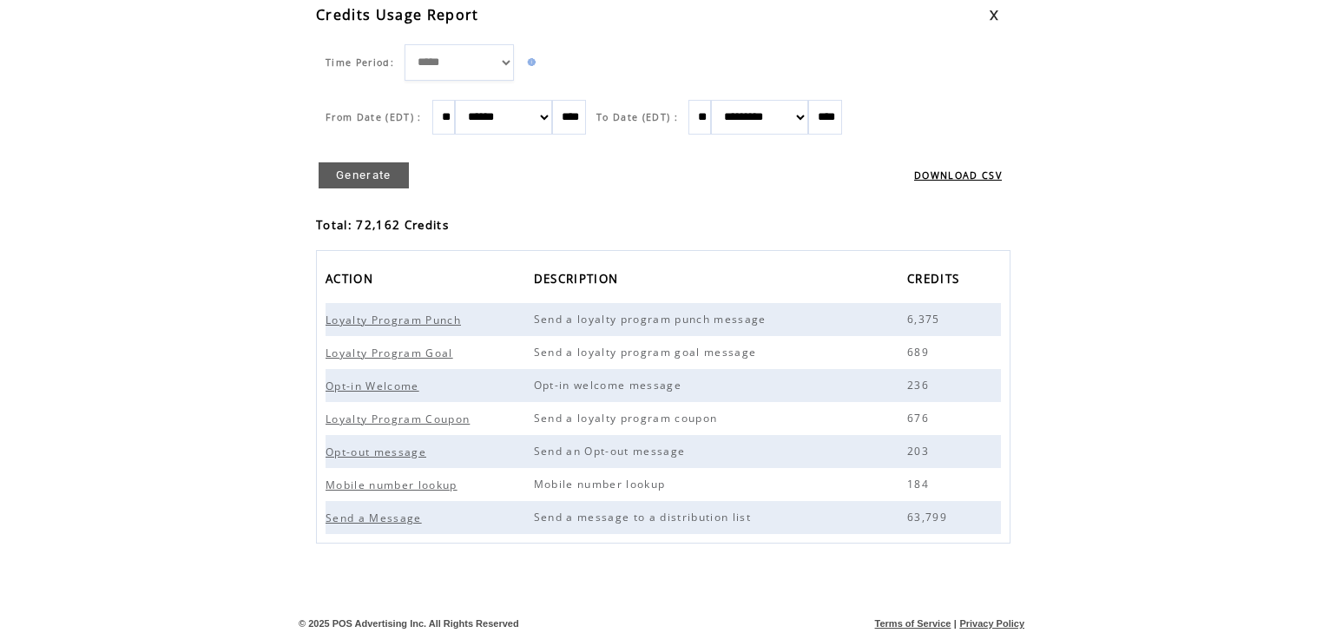
scroll to position [75, 0]
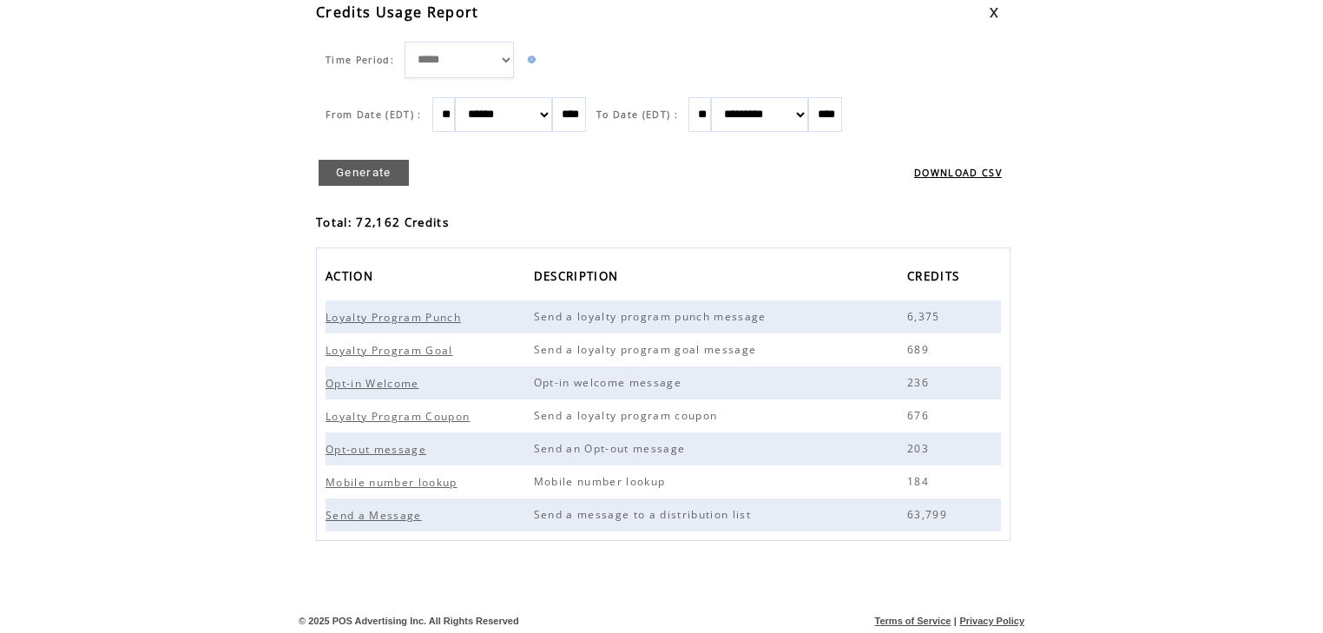
click at [996, 12] on link at bounding box center [993, 12] width 10 height 11
